Goal: Task Accomplishment & Management: Manage account settings

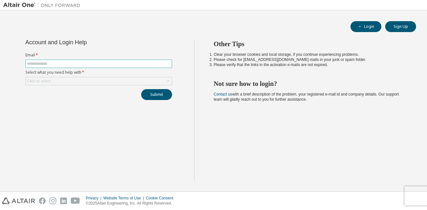
click at [128, 63] on input "text" at bounding box center [98, 63] width 143 height 5
type input "**********"
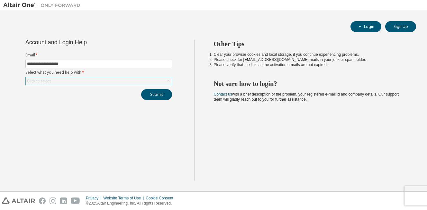
click at [143, 83] on div "Click to select" at bounding box center [99, 81] width 146 height 8
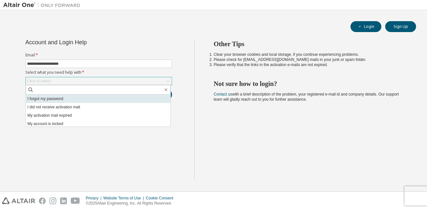
click at [56, 98] on li "I forgot my password" at bounding box center [98, 99] width 145 height 8
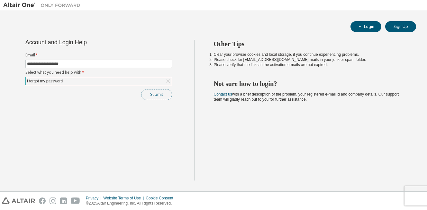
click at [162, 92] on button "Submit" at bounding box center [156, 94] width 31 height 11
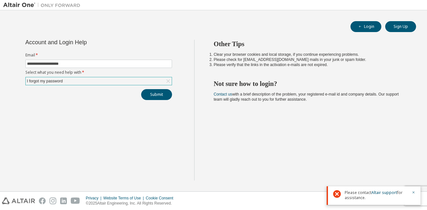
click at [337, 195] on icon at bounding box center [337, 194] width 8 height 8
click at [262, 159] on div "Other Tips Clear your browser cookies and local storage, if you continue experi…" at bounding box center [309, 110] width 230 height 141
click at [412, 192] on icon "button" at bounding box center [413, 193] width 2 height 2
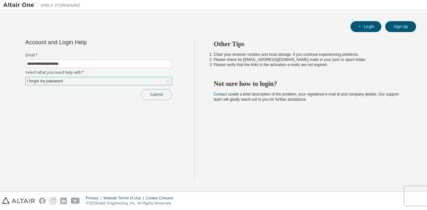
click at [156, 96] on button "Submit" at bounding box center [156, 94] width 31 height 11
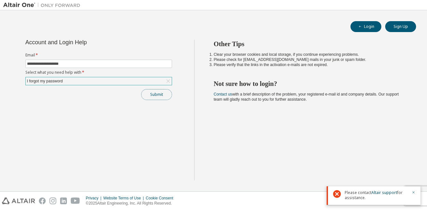
click at [163, 92] on button "Submit" at bounding box center [156, 94] width 31 height 11
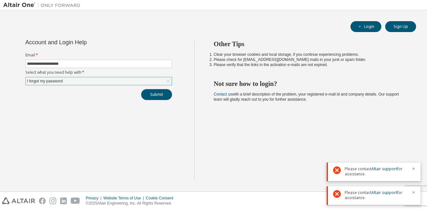
click at [312, 144] on div "Other Tips Clear your browser cookies and local storage, if you continue experi…" at bounding box center [309, 110] width 230 height 141
click at [308, 147] on div "Other Tips Clear your browser cookies and local storage, if you continue experi…" at bounding box center [309, 110] width 230 height 141
click at [160, 90] on button "Submit" at bounding box center [156, 94] width 31 height 11
